Goal: Information Seeking & Learning: Check status

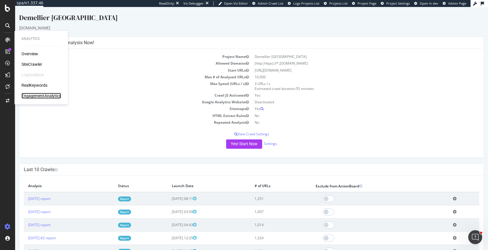
click at [36, 95] on div "EngagementAnalytics" at bounding box center [42, 96] width 40 height 6
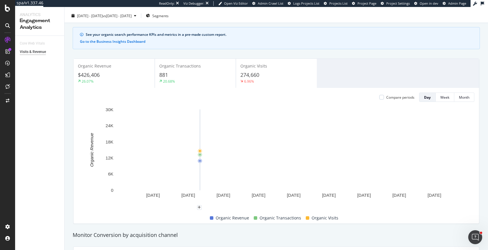
scroll to position [13, 0]
